Goal: Task Accomplishment & Management: Use online tool/utility

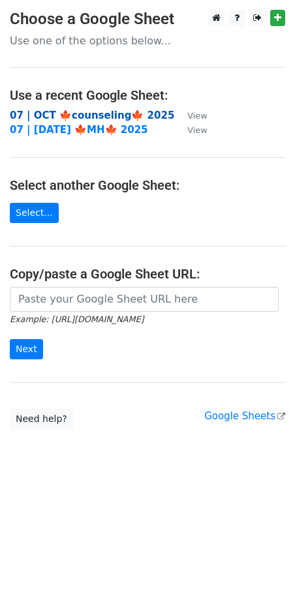
click at [55, 110] on strong "07 | OCT 🍁counseling🍁 2025" at bounding box center [92, 116] width 164 height 12
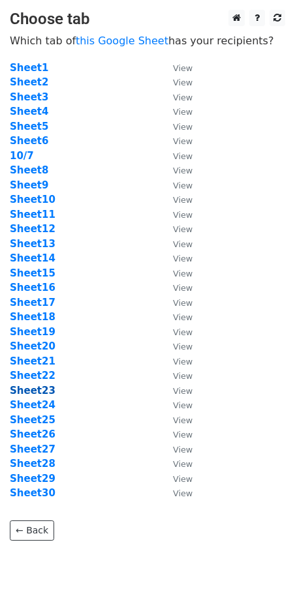
click at [39, 386] on strong "Sheet23" at bounding box center [33, 391] width 46 height 12
